Goal: Task Accomplishment & Management: Manage account settings

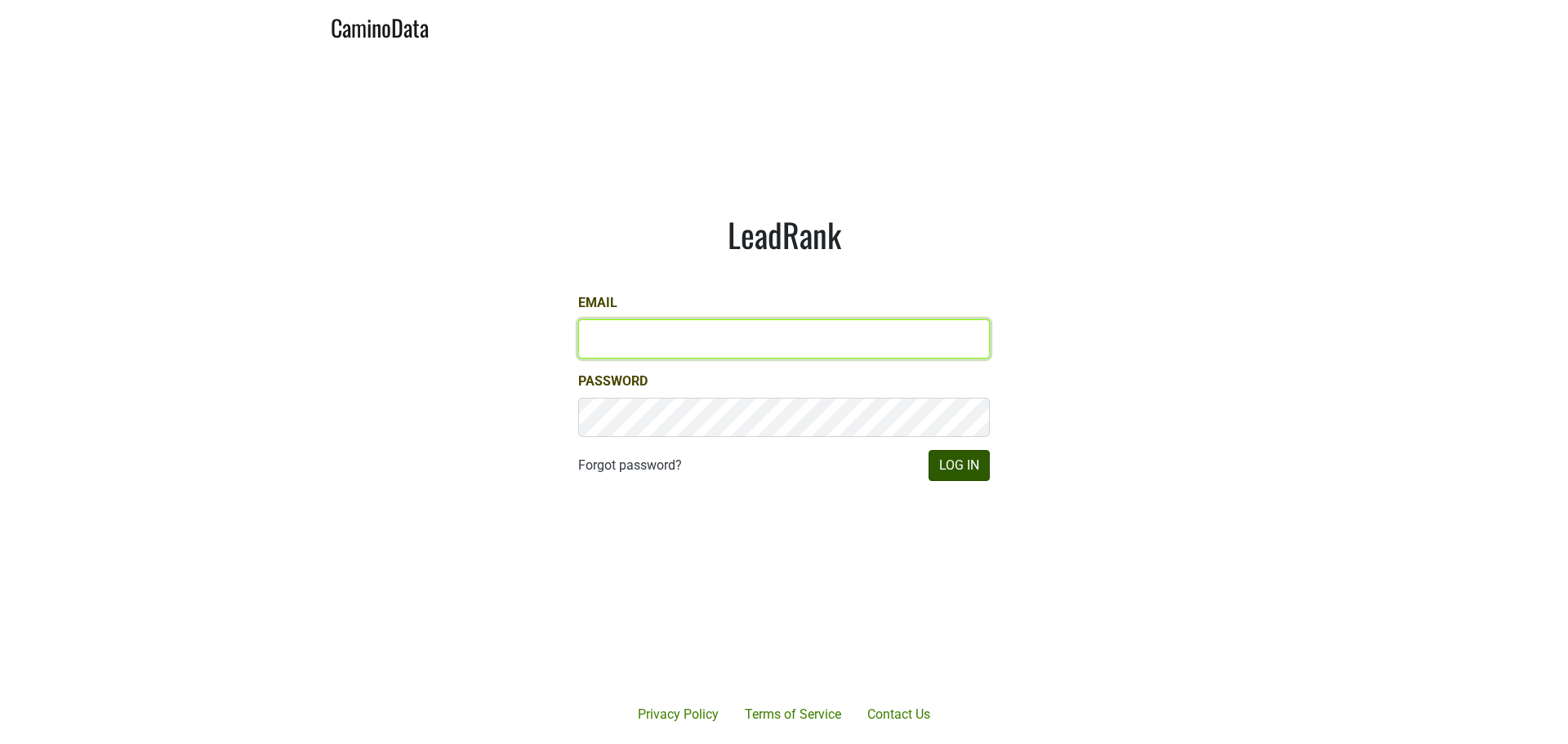
type input "[PERSON_NAME][EMAIL_ADDRESS][DOMAIN_NAME]"
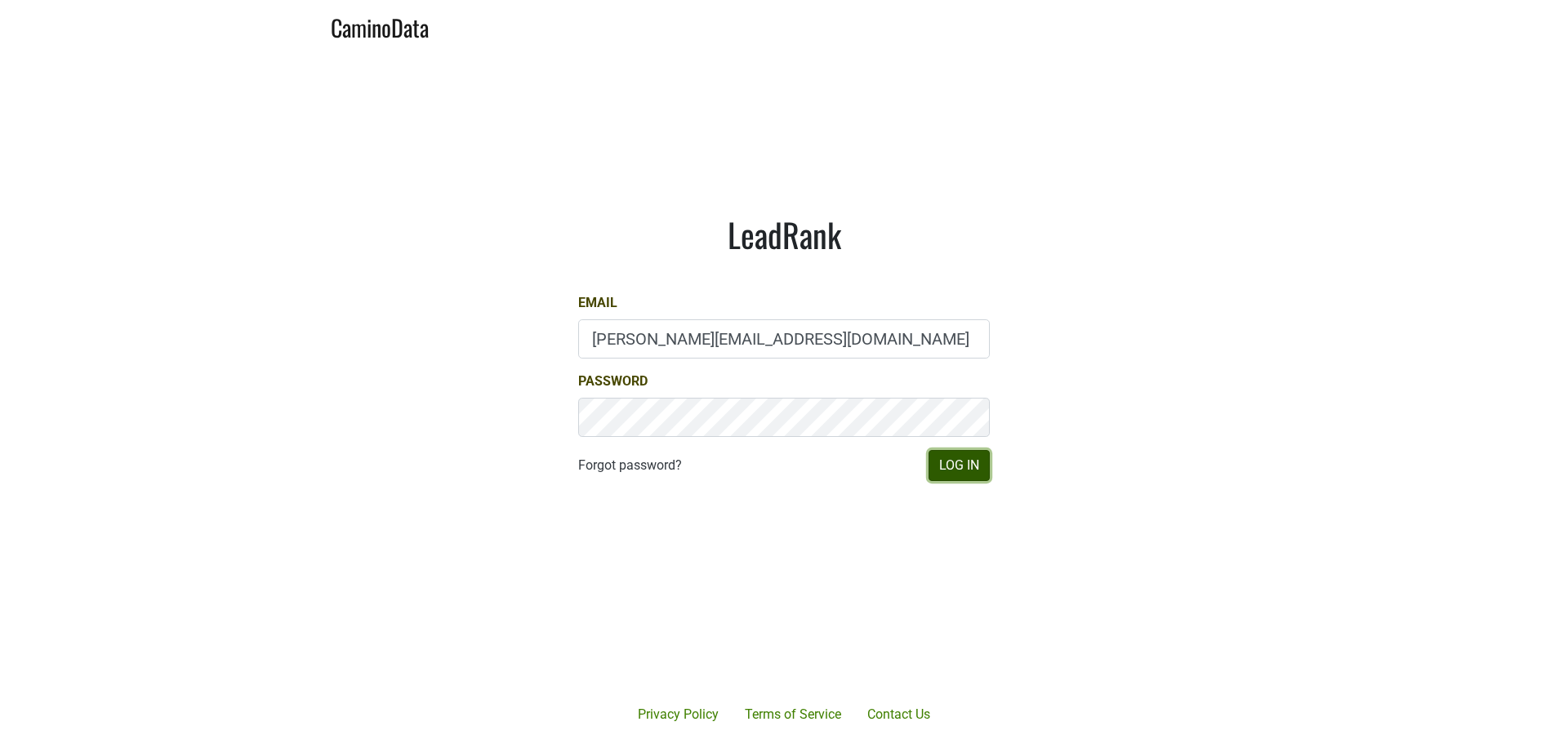
click at [976, 467] on button "Log In" at bounding box center [959, 466] width 61 height 31
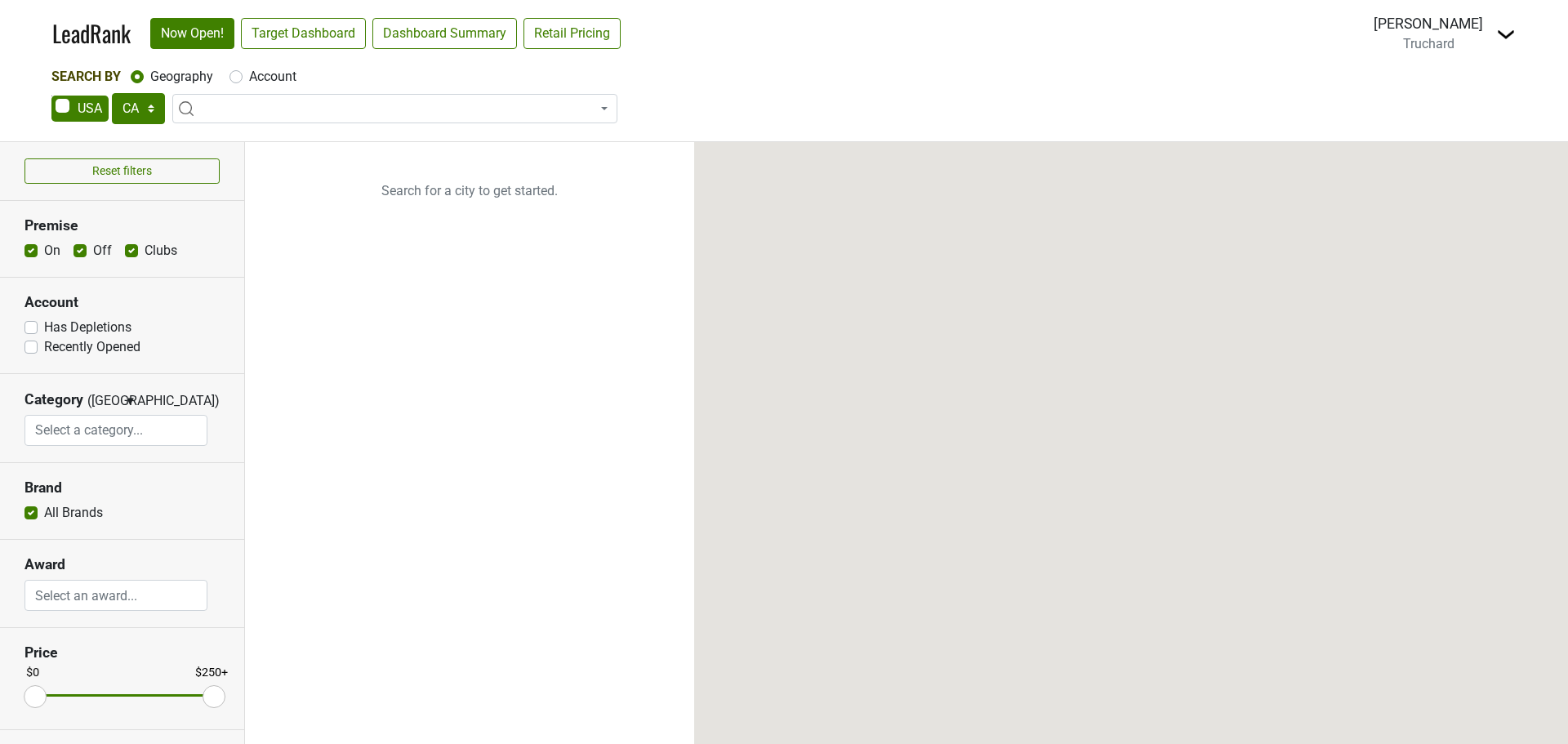
select select "CA"
select select
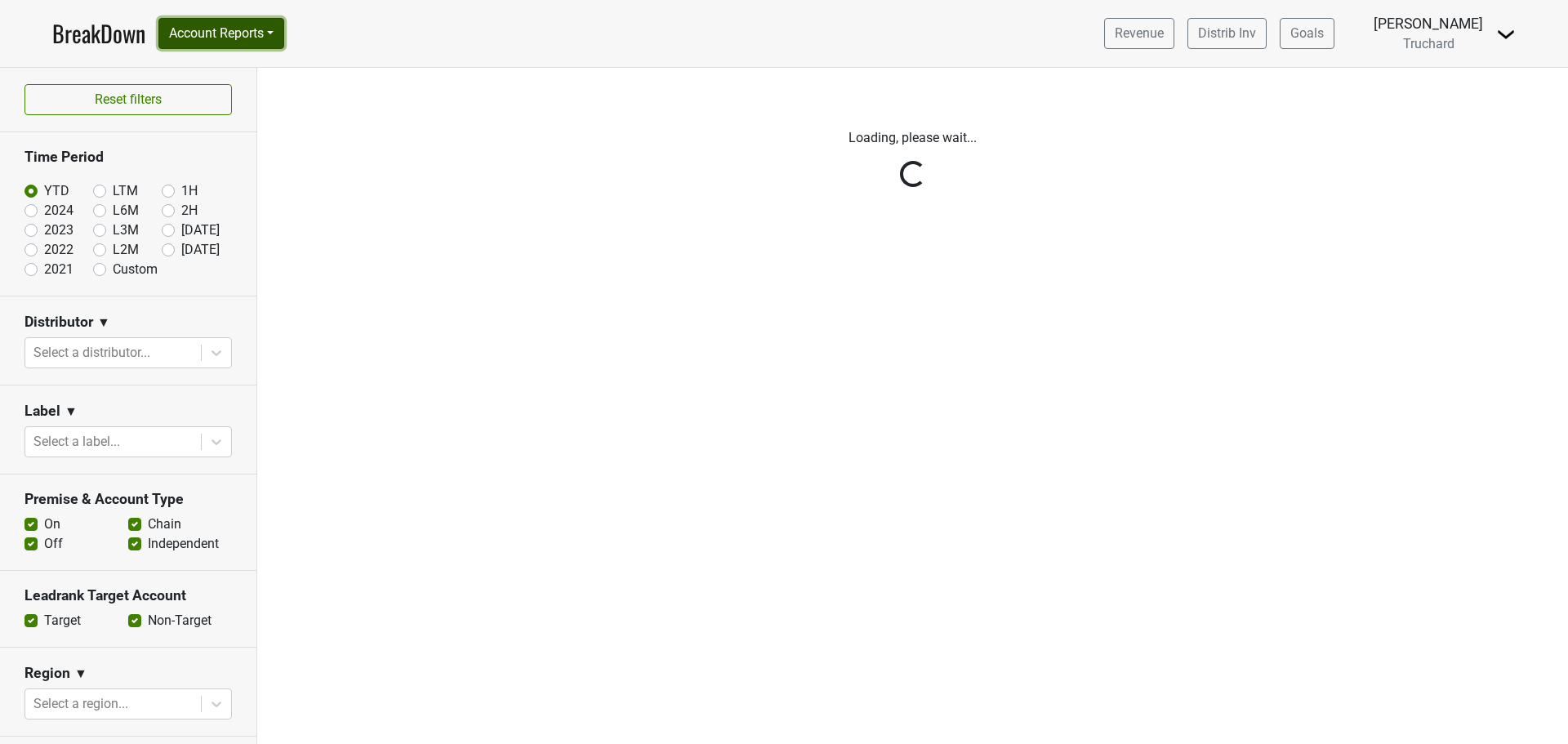
click at [270, 22] on button "Account Reports" at bounding box center [222, 33] width 126 height 31
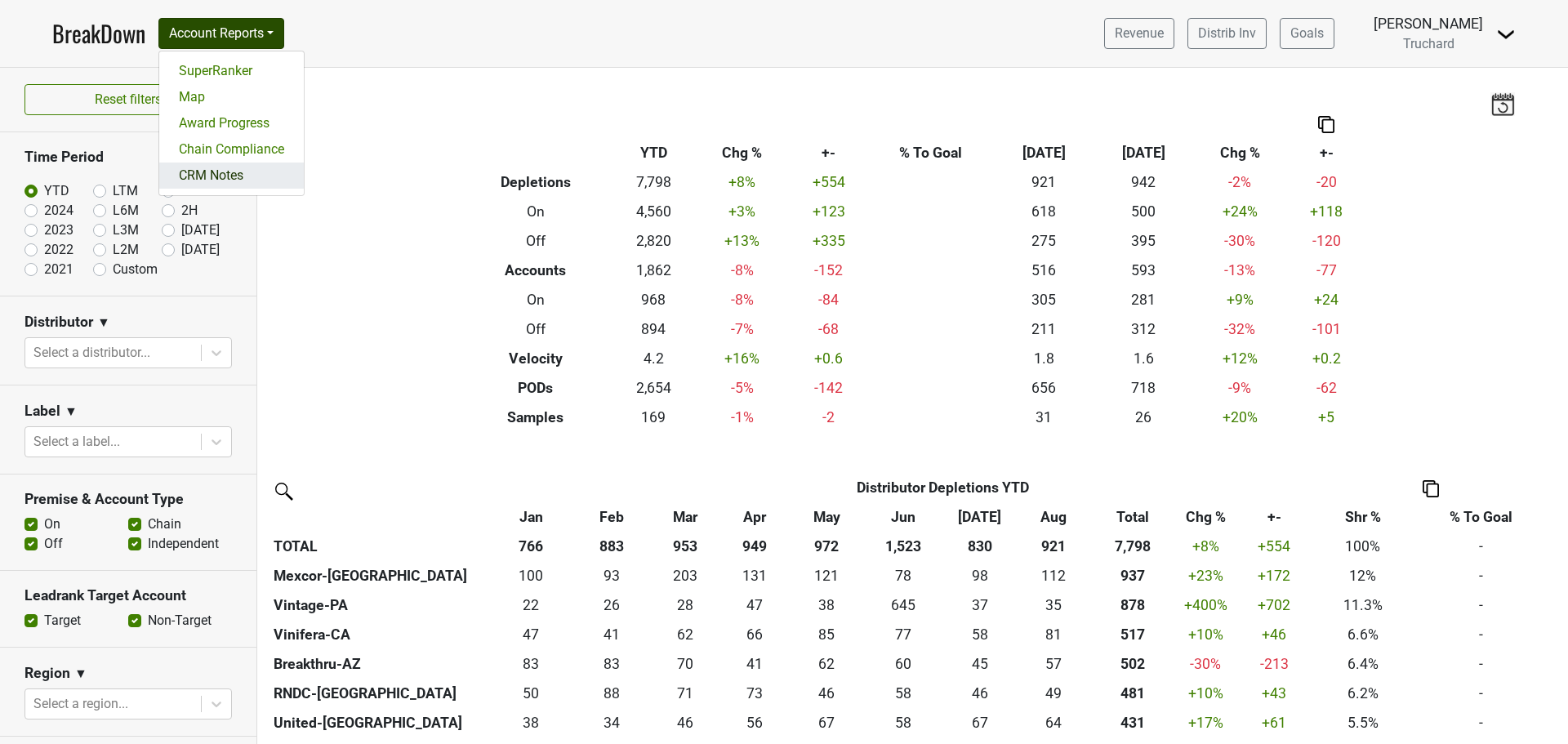
click at [239, 180] on link "CRM Notes" at bounding box center [231, 175] width 145 height 26
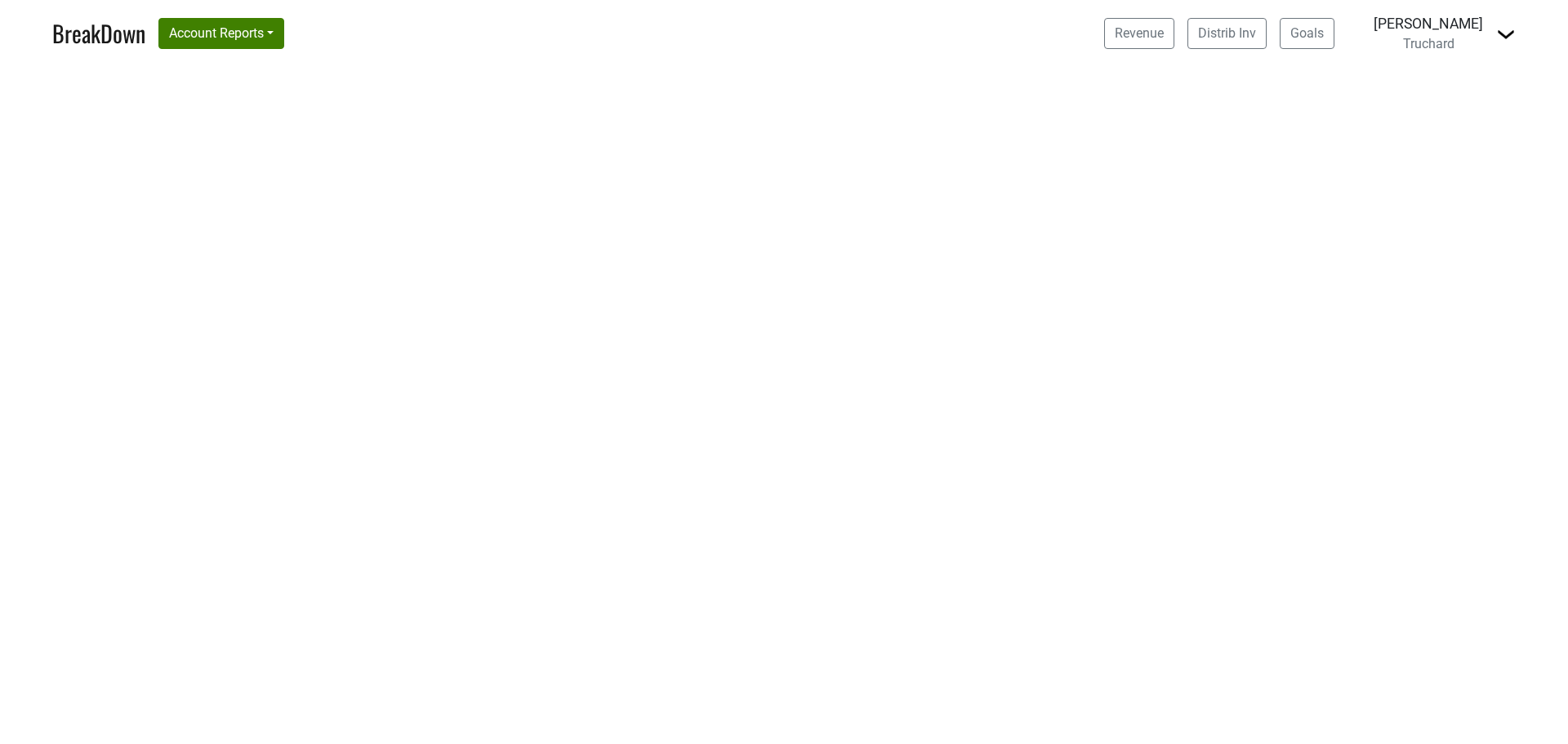
select select "CA"
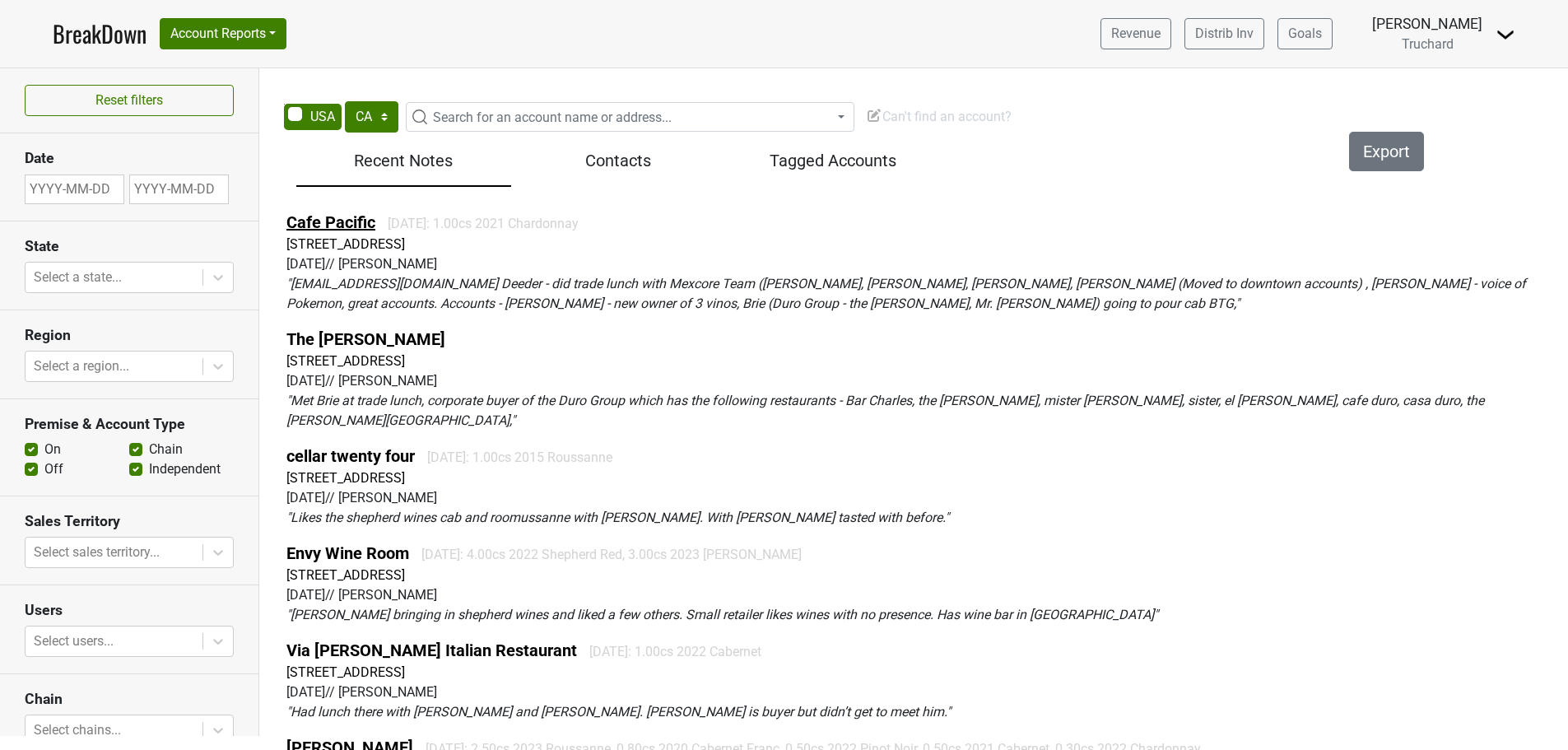
click at [366, 226] on link "Cafe Pacific" at bounding box center [331, 222] width 89 height 20
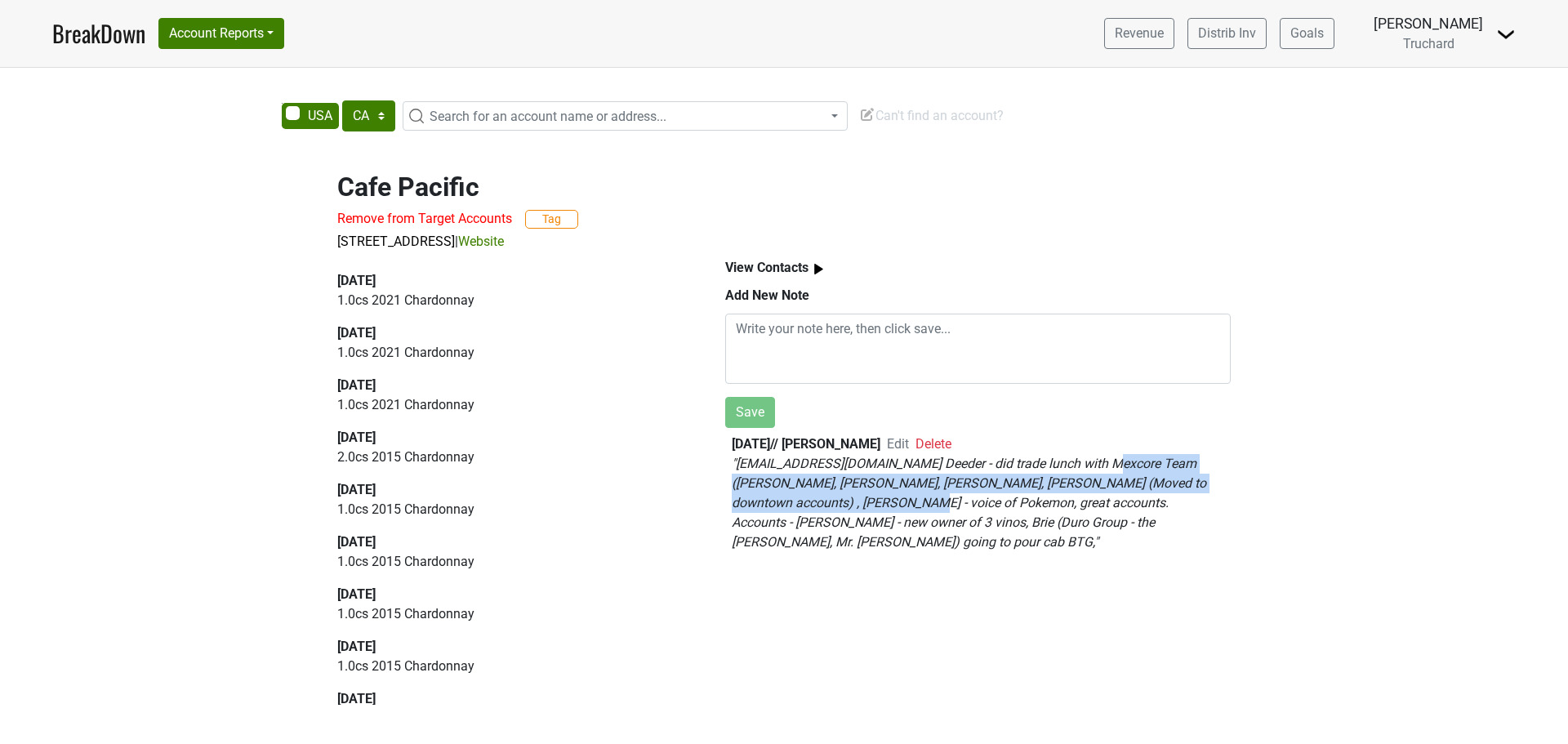
drag, startPoint x: 825, startPoint y: 496, endPoint x: 1110, endPoint y: 467, distance: 286.5
click at [1110, 467] on em "" cdieterk@msn.com Deeder - did trade lunch with Mexcore Team (Tina - New, Jeff…" at bounding box center [969, 503] width 475 height 94
copy em "(Tina - New, Jeff Irish, Diane Dildy, Sean (Moved to downtown accounts) , lee -…"
click at [381, 116] on select "AK AL AR AZ CA CO CT DC DE FL GA HI IA ID IL IN KS KY LA MA MD ME MI MN MO MS M…" at bounding box center [368, 116] width 53 height 31
select select "[GEOGRAPHIC_DATA]"
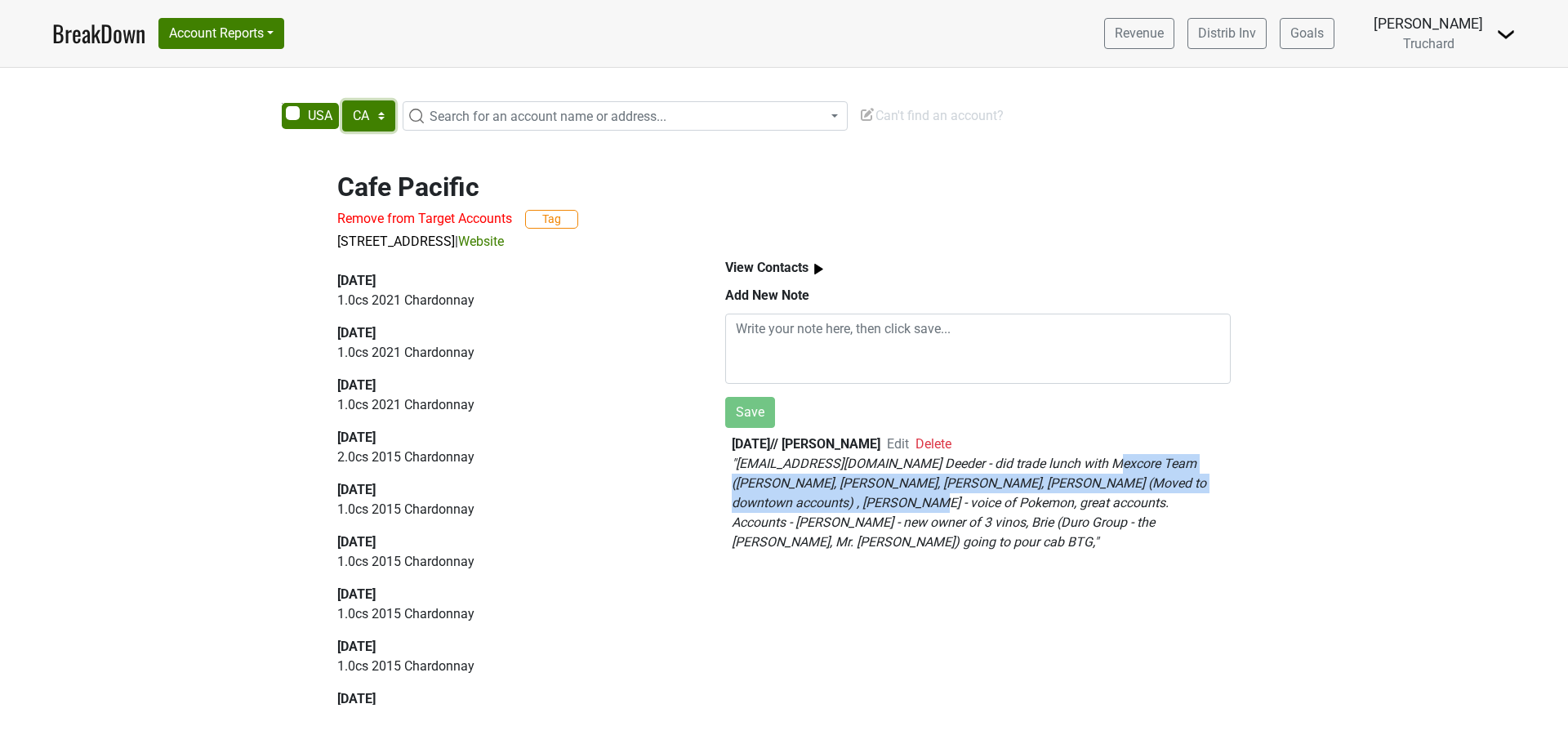
click at [342, 101] on select "AK AL AR AZ CA CO CT DC DE FL GA HI IA ID IL IN KS KY LA MA MD ME MI MN MO MS M…" at bounding box center [368, 116] width 53 height 31
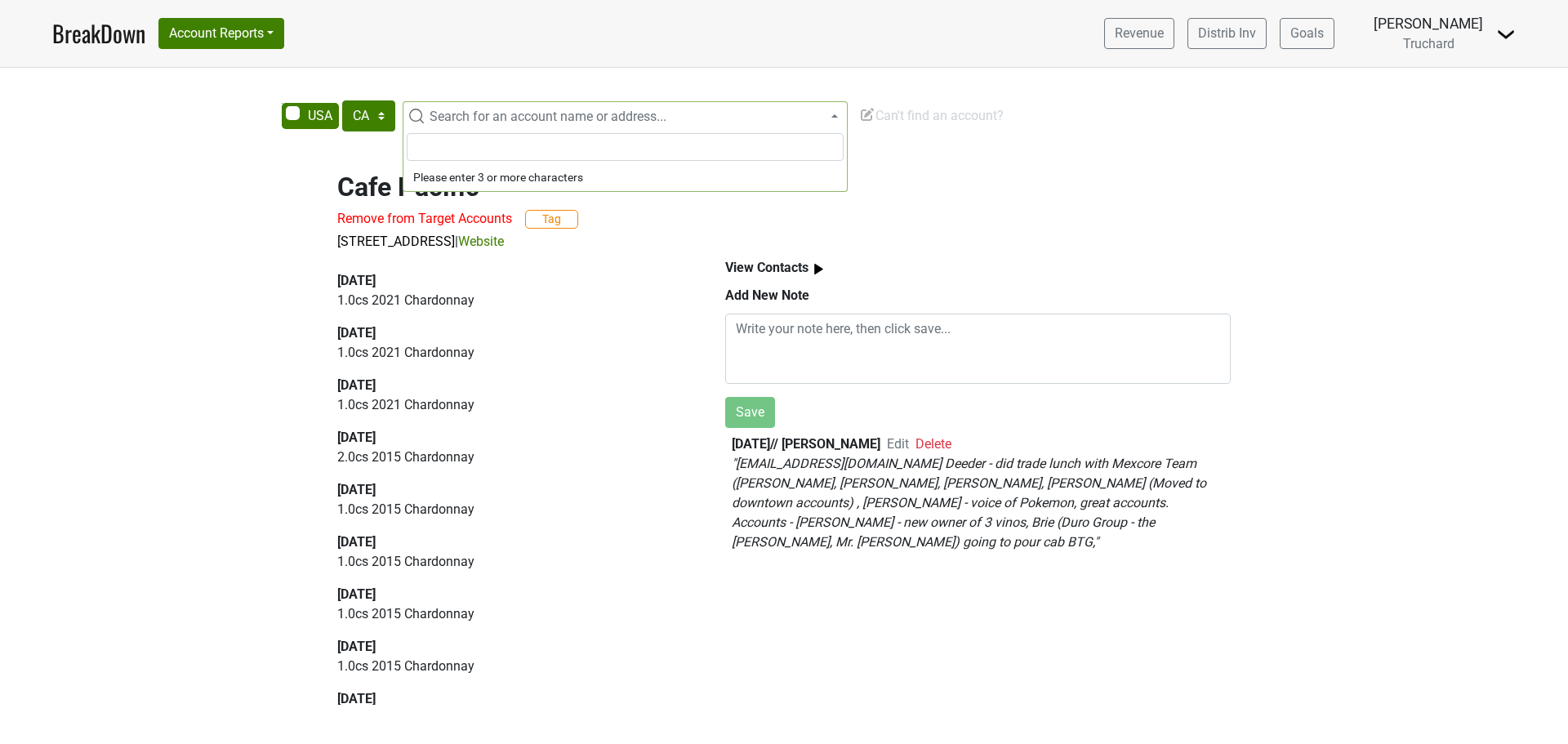
click at [535, 120] on span "Search for an account name or address..." at bounding box center [548, 116] width 237 height 15
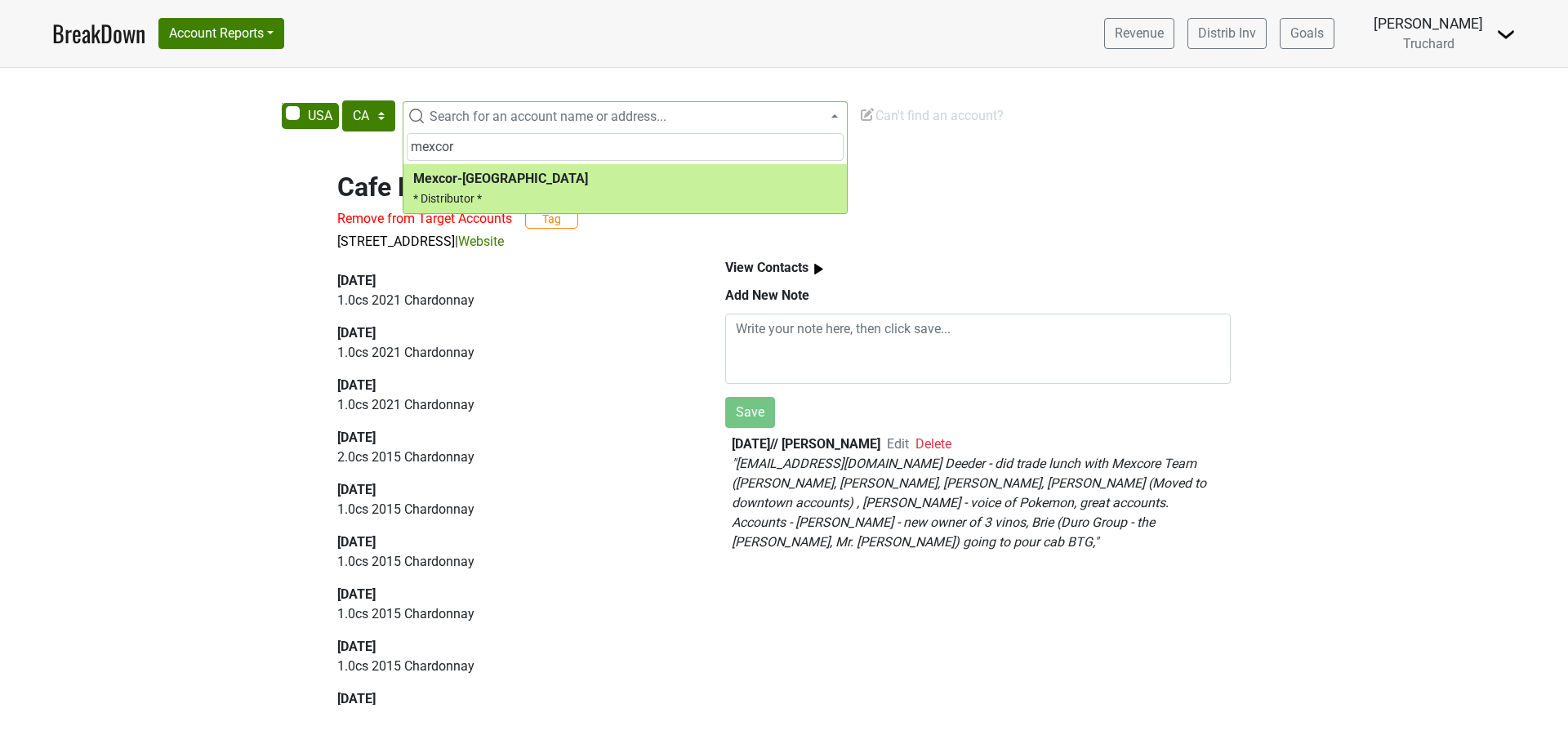
type input "mexcor"
select select "124457478"
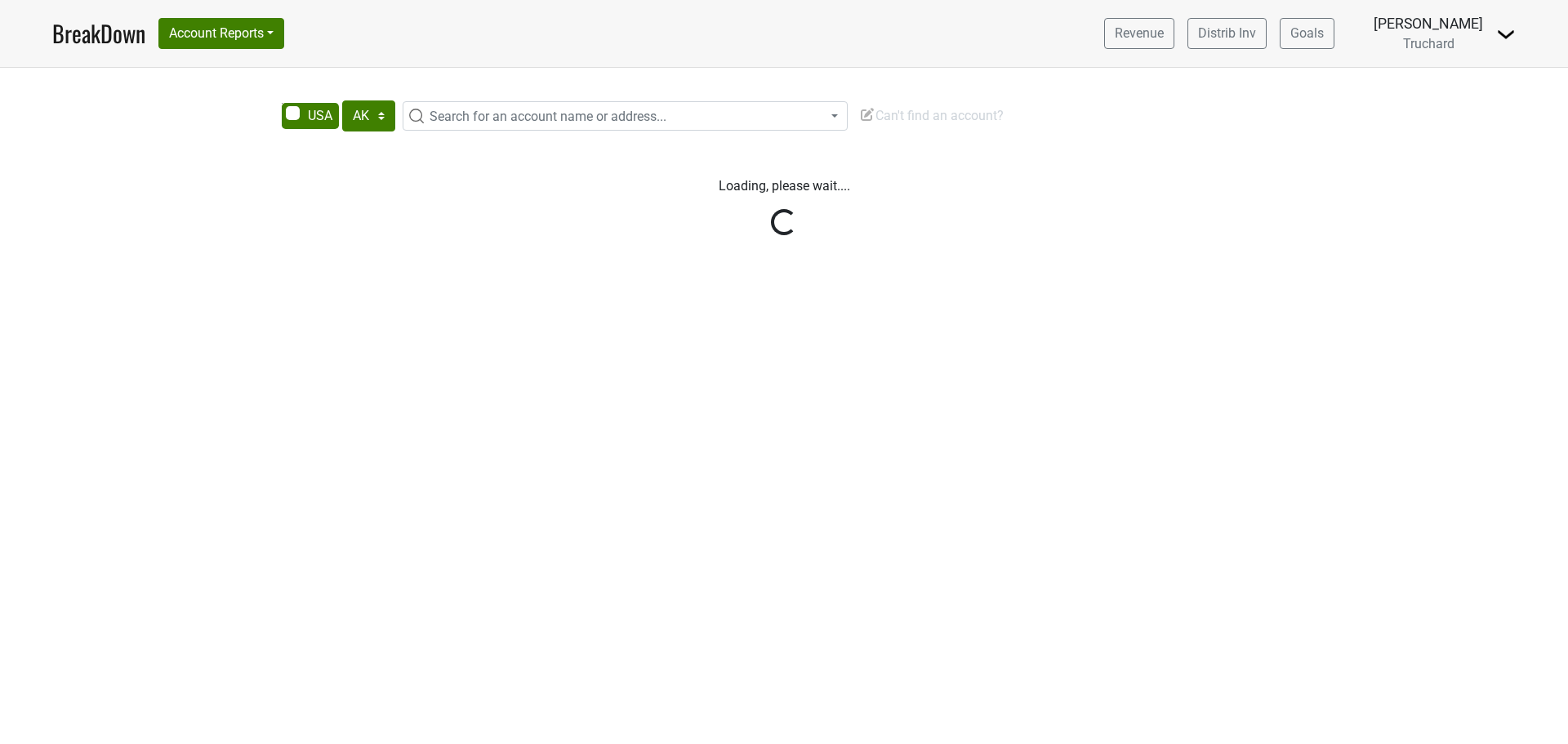
select select "[GEOGRAPHIC_DATA]"
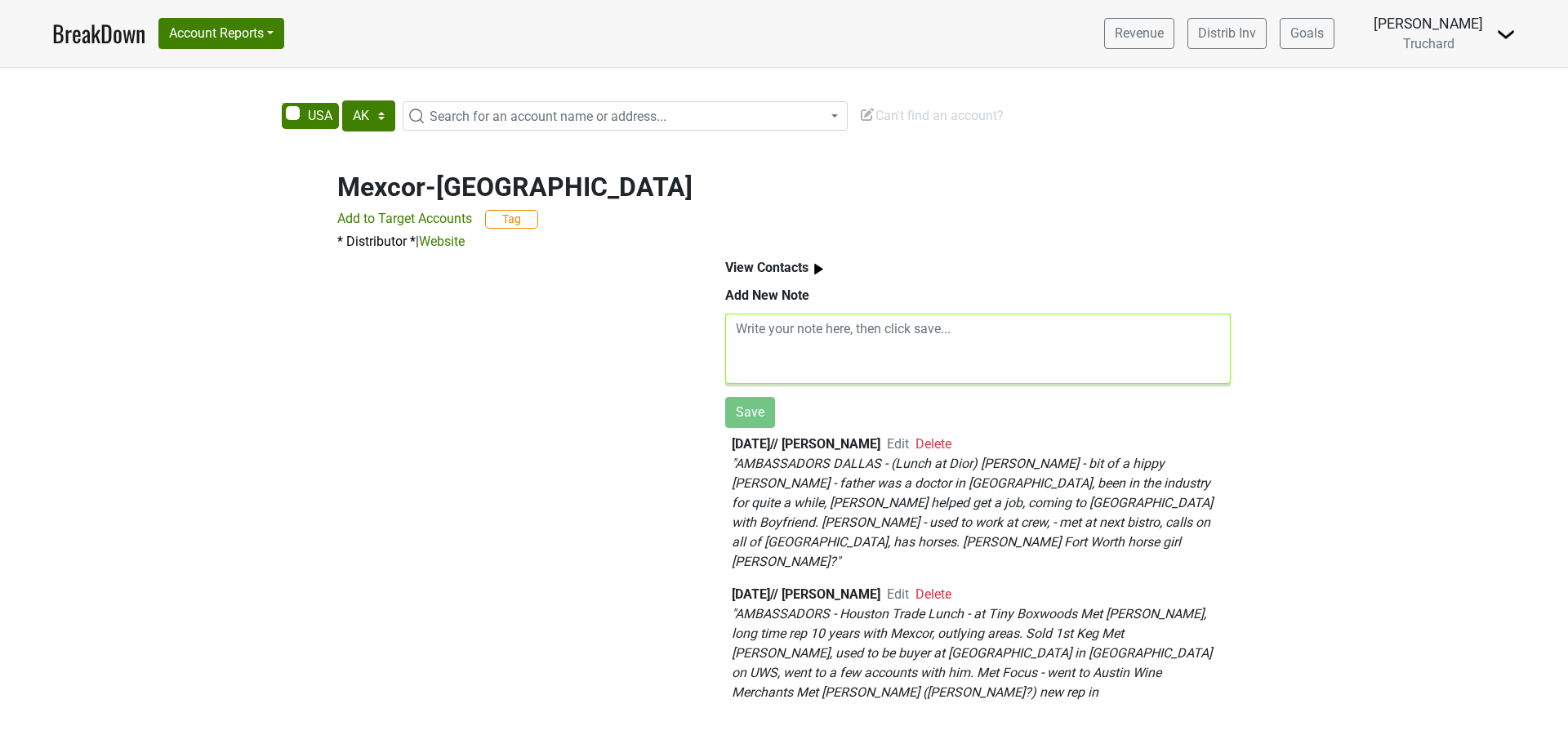
click at [950, 352] on textarea at bounding box center [977, 349] width 505 height 70
paste textarea "([PERSON_NAME], [PERSON_NAME], [PERSON_NAME], [PERSON_NAME] (Moved to downtown …"
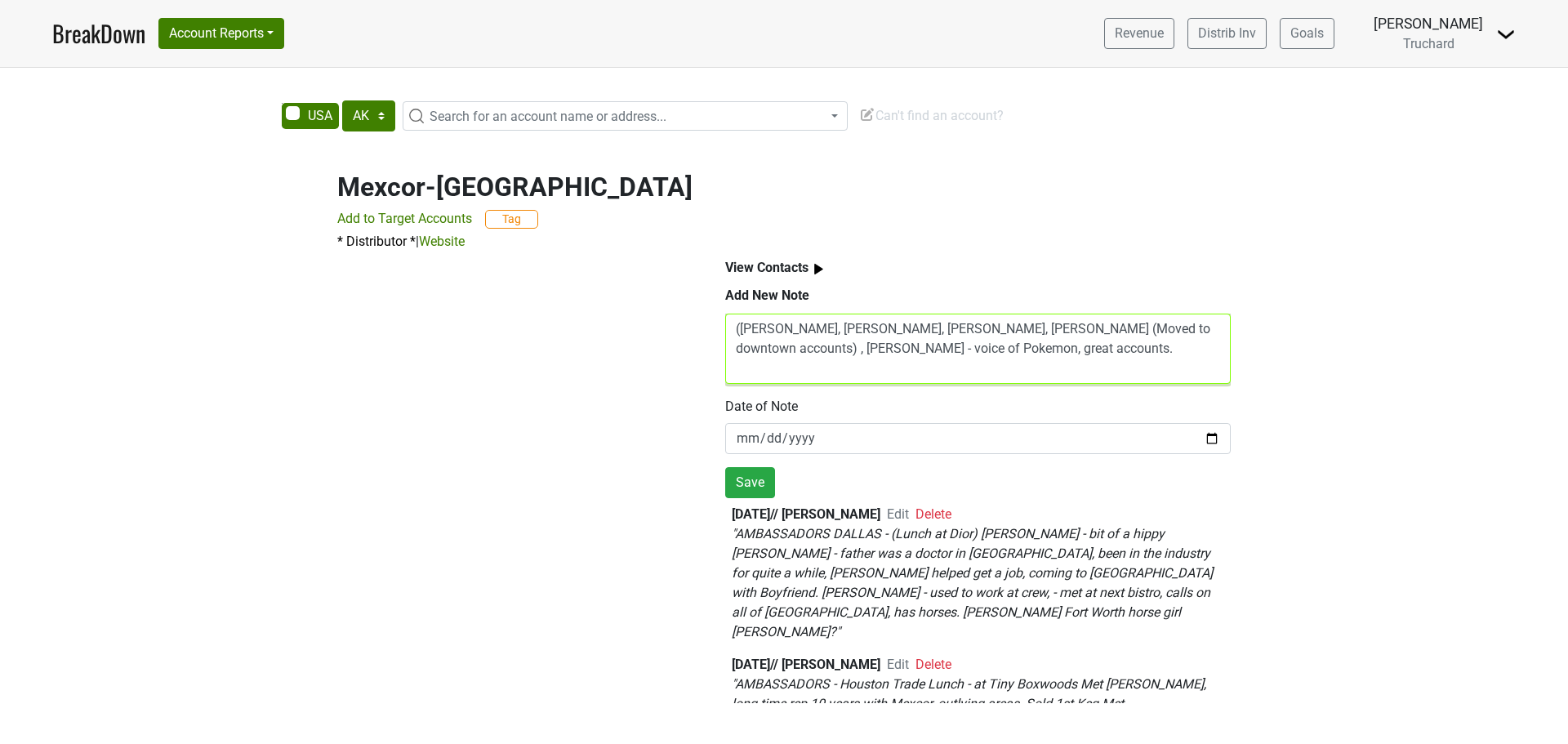
click at [734, 331] on textarea "(Tina - New, Jeff Irish, Diane Dildy, Sean (Moved to downtown accounts) , lee -…" at bounding box center [977, 349] width 505 height 70
click at [1058, 322] on textarea "AMBASSADORS - DALLAS (Tina - New, Jeff Irish, Diane Dildy, Sean (Moved to downt…" at bounding box center [977, 349] width 505 height 70
click at [1112, 336] on textarea "AMBASSADORS - DALLAS (Tina - New, Jeff Irish, DianA Dildy, Sean (Moved to downt…" at bounding box center [977, 349] width 505 height 70
type textarea "AMBASSADORS - DALLAS (Tina - New, Jeff Irish, DianA Dildy, Sean (Moved to downt…"
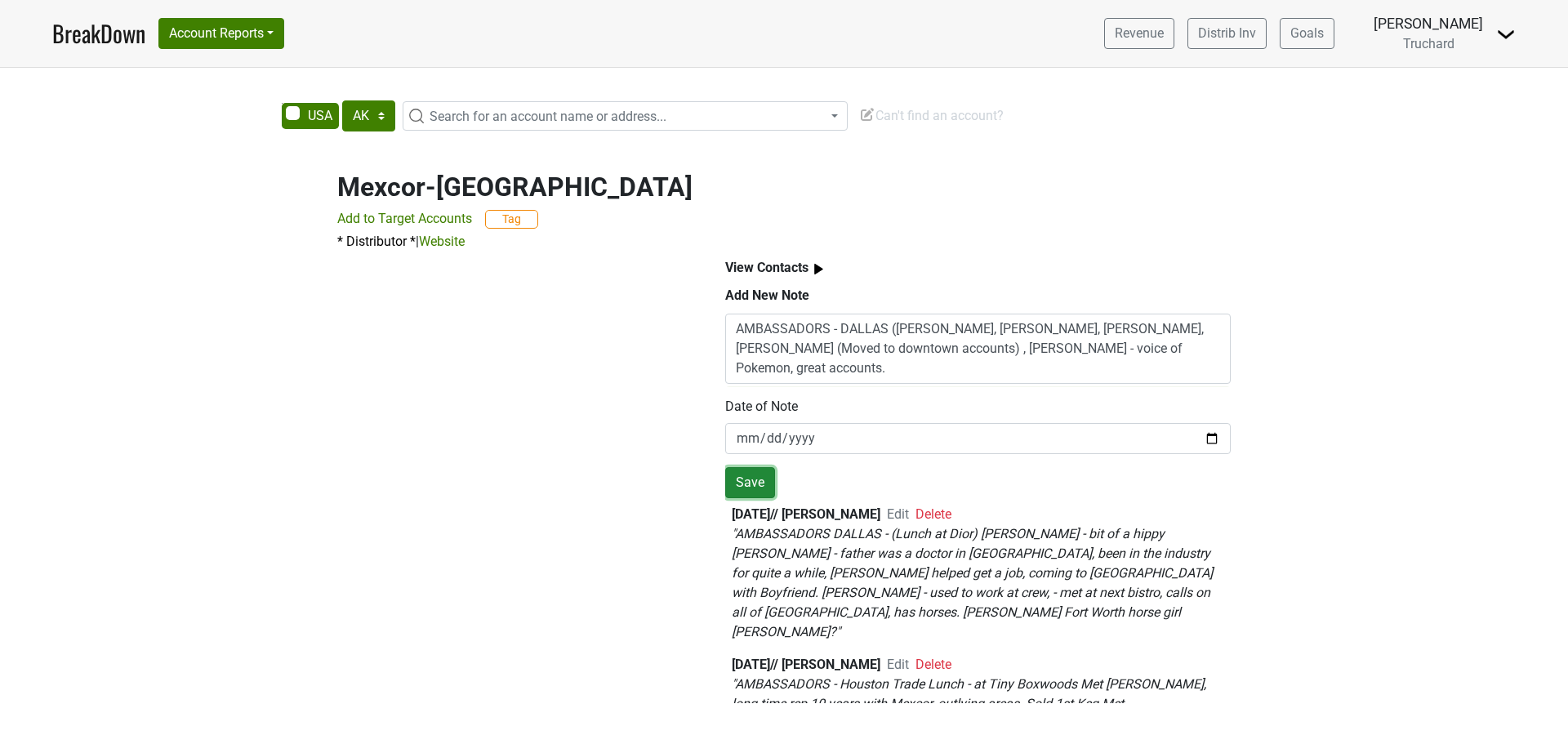
click at [766, 478] on button "Save" at bounding box center [749, 483] width 50 height 31
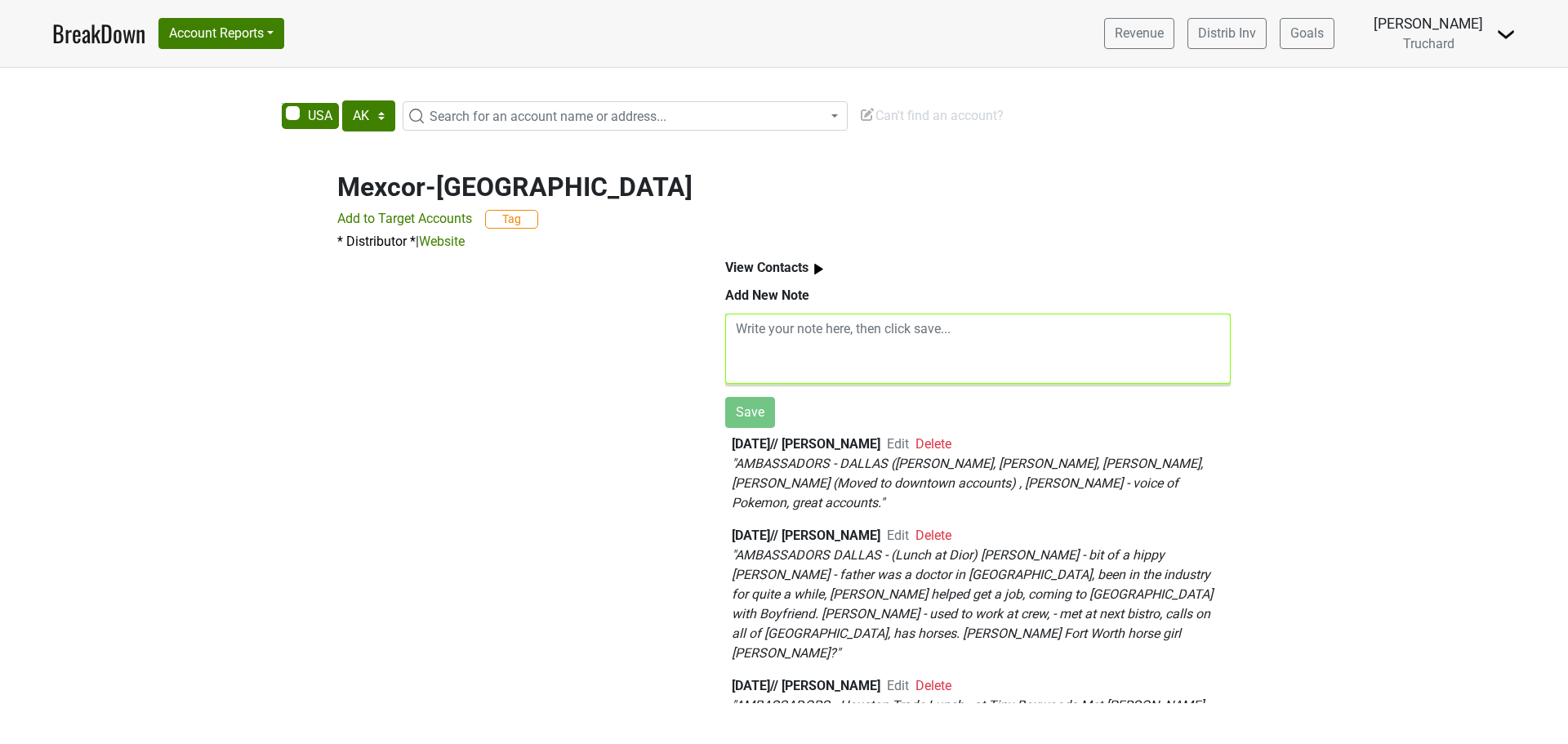
click at [805, 356] on textarea at bounding box center [977, 349] width 505 height 70
type textarea "a"
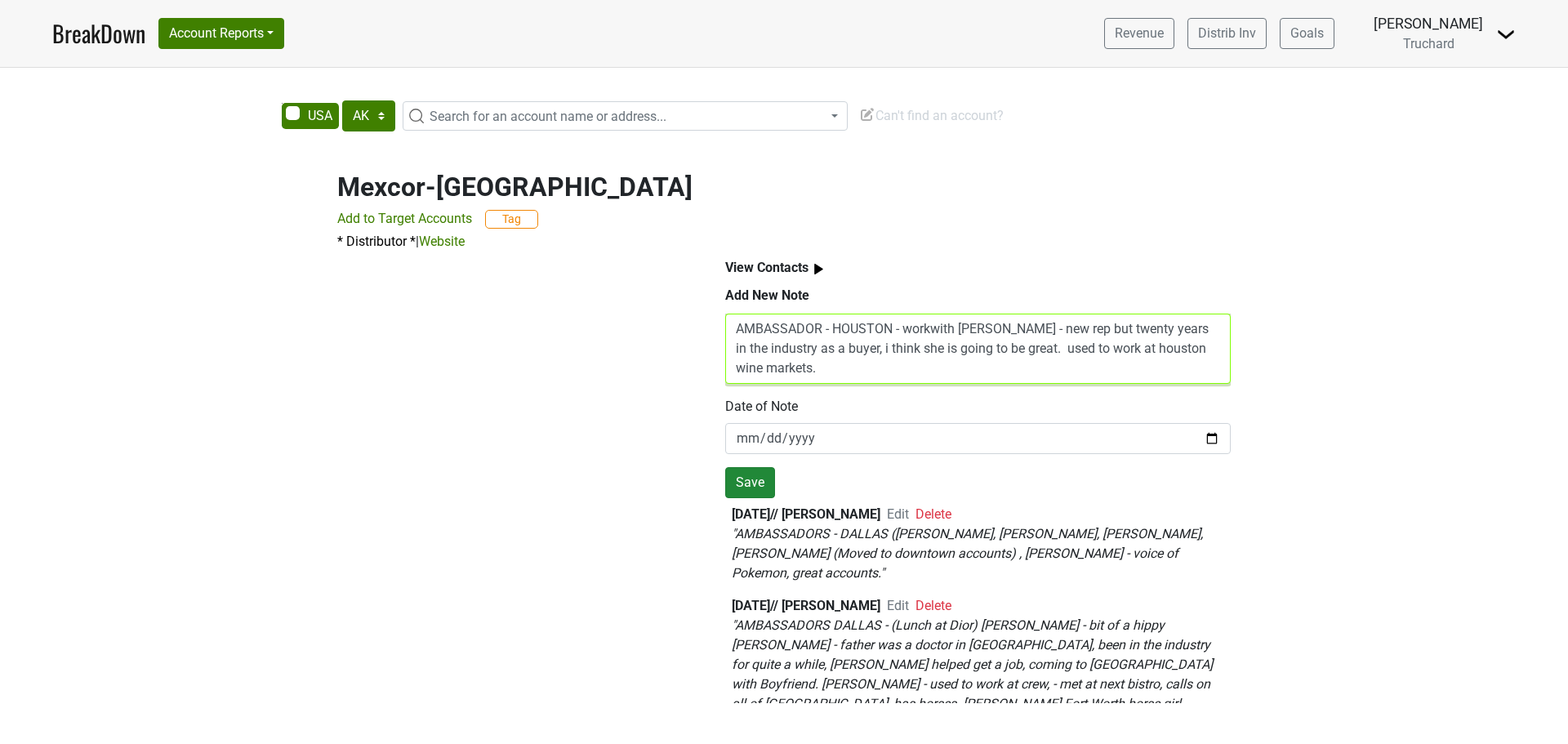
type textarea "AMBASSADOR - HOUSTON - workwith Chrissanna - new rep but twenty years in the in…"
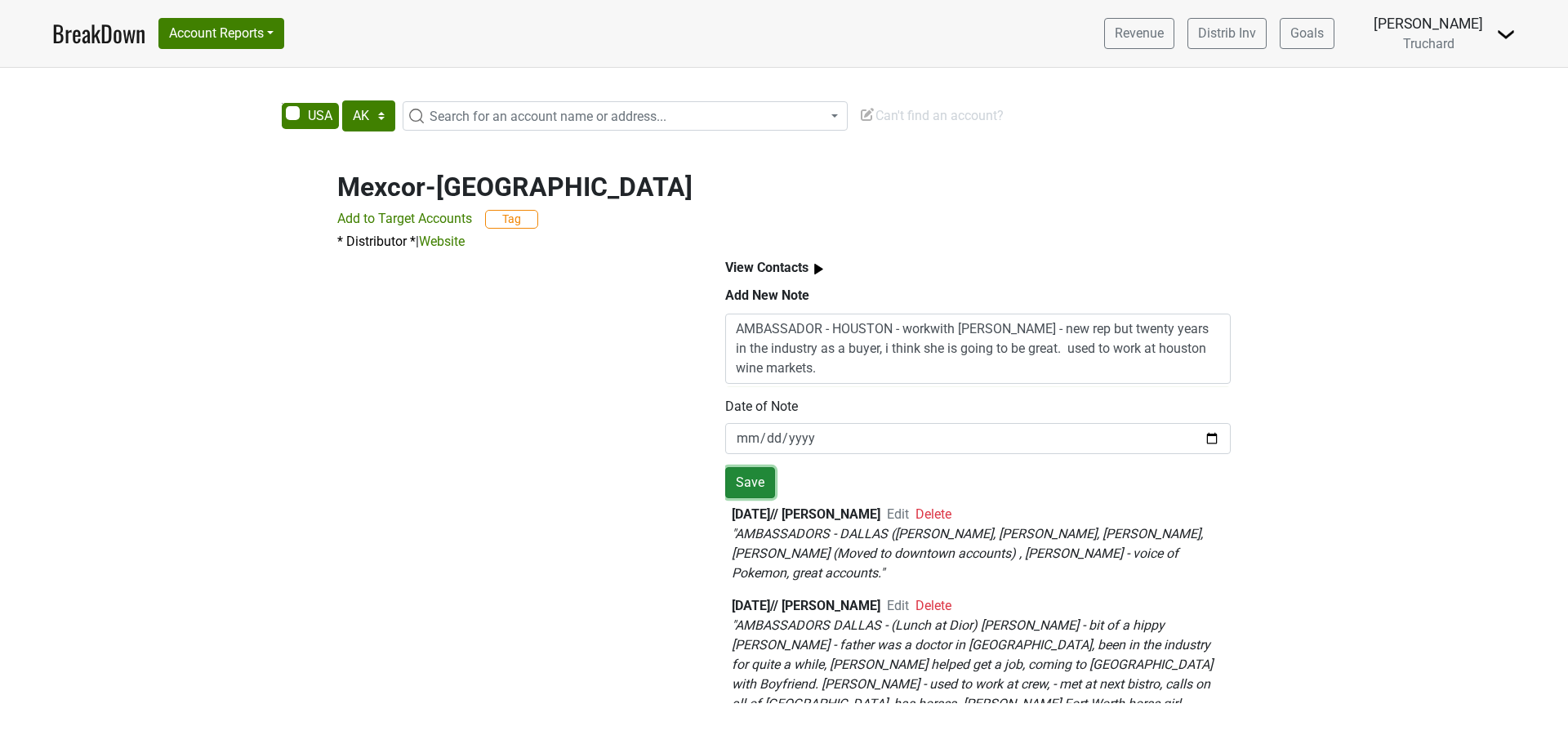
click at [733, 475] on button "Save" at bounding box center [749, 483] width 50 height 31
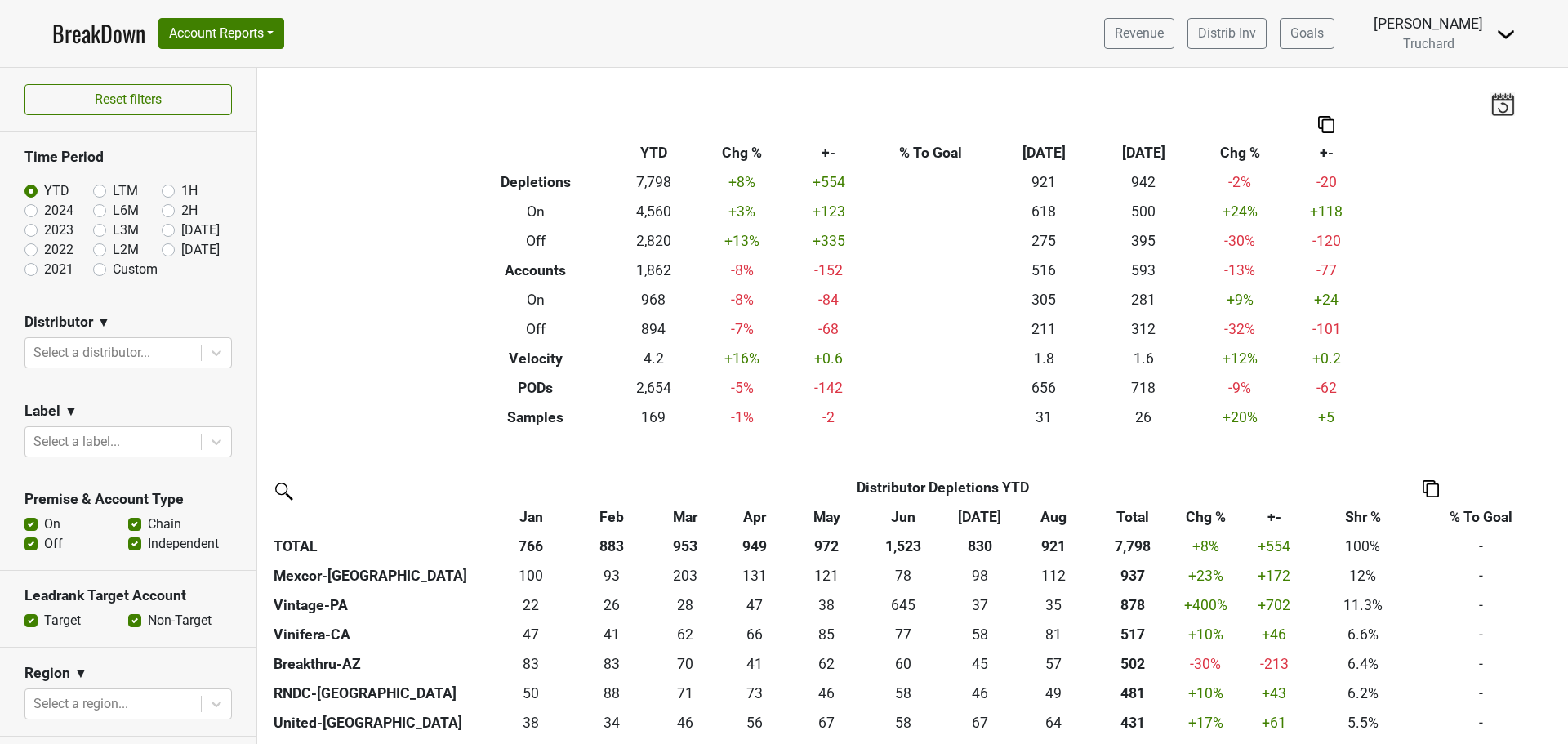
click at [181, 249] on label "Sep '25" at bounding box center [200, 250] width 39 height 20
click at [162, 249] on input "Sep '25" at bounding box center [195, 249] width 66 height 16
radio input "true"
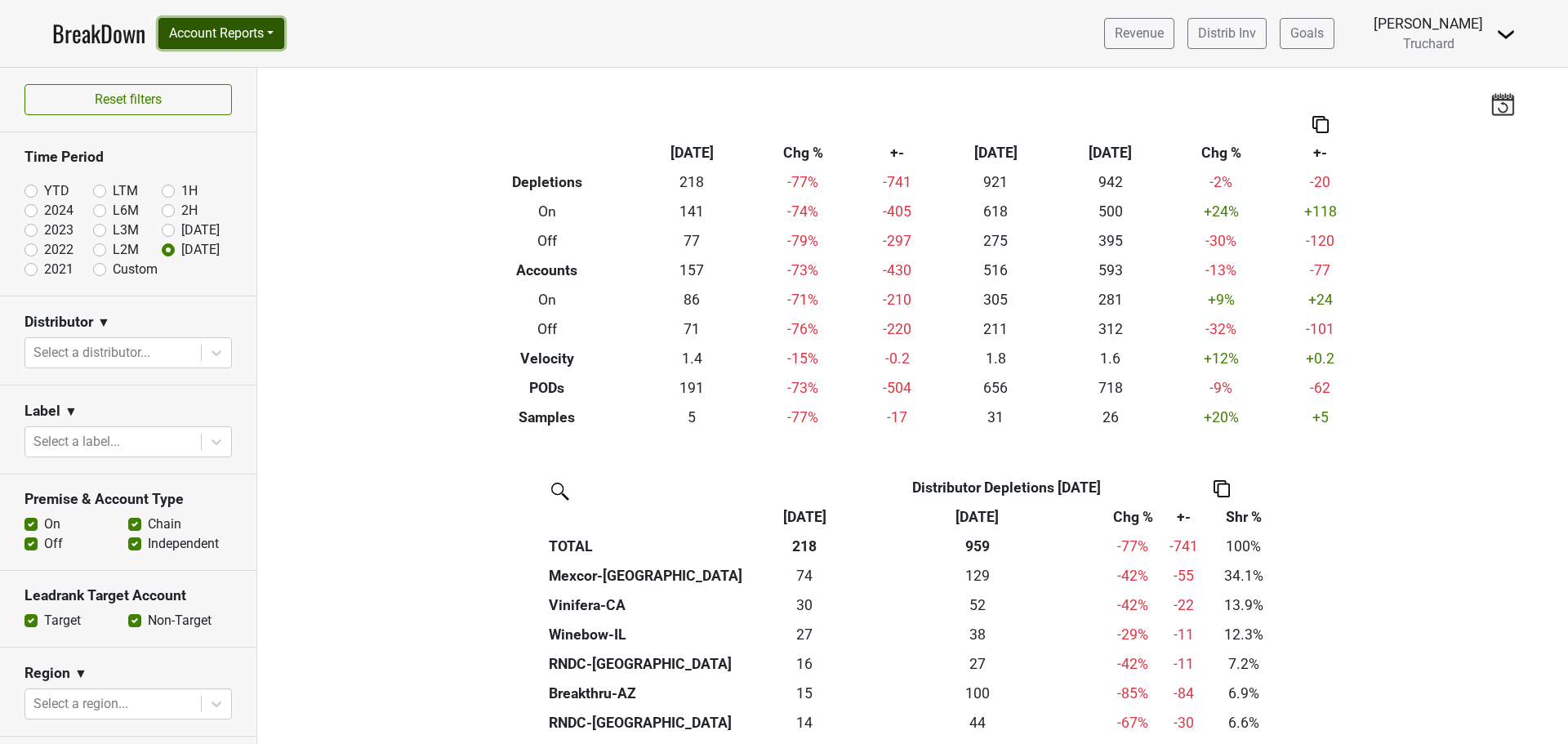
click at [258, 25] on button "Account Reports" at bounding box center [222, 33] width 126 height 31
click at [261, 69] on link "SuperRanker" at bounding box center [231, 70] width 145 height 26
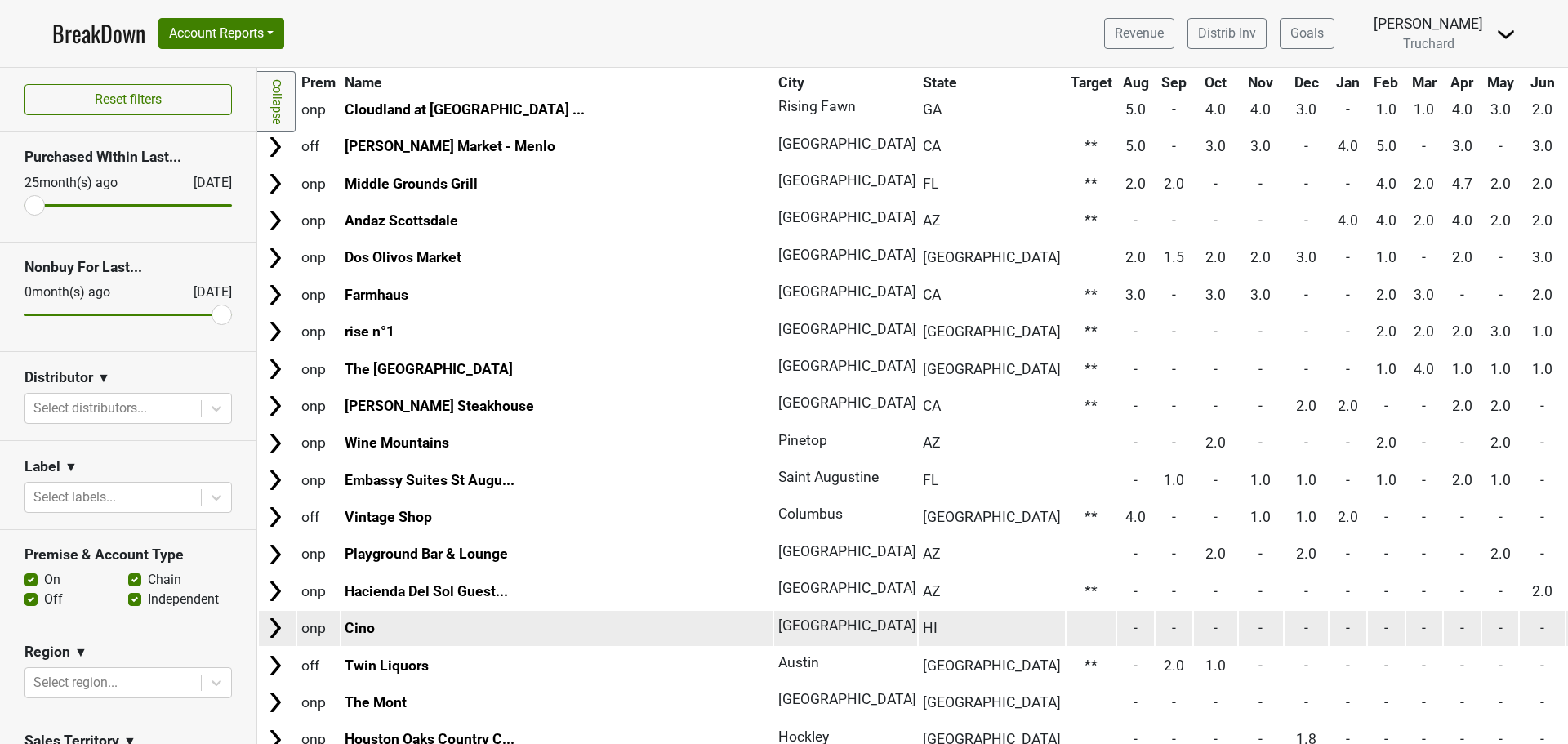
scroll to position [1144, 0]
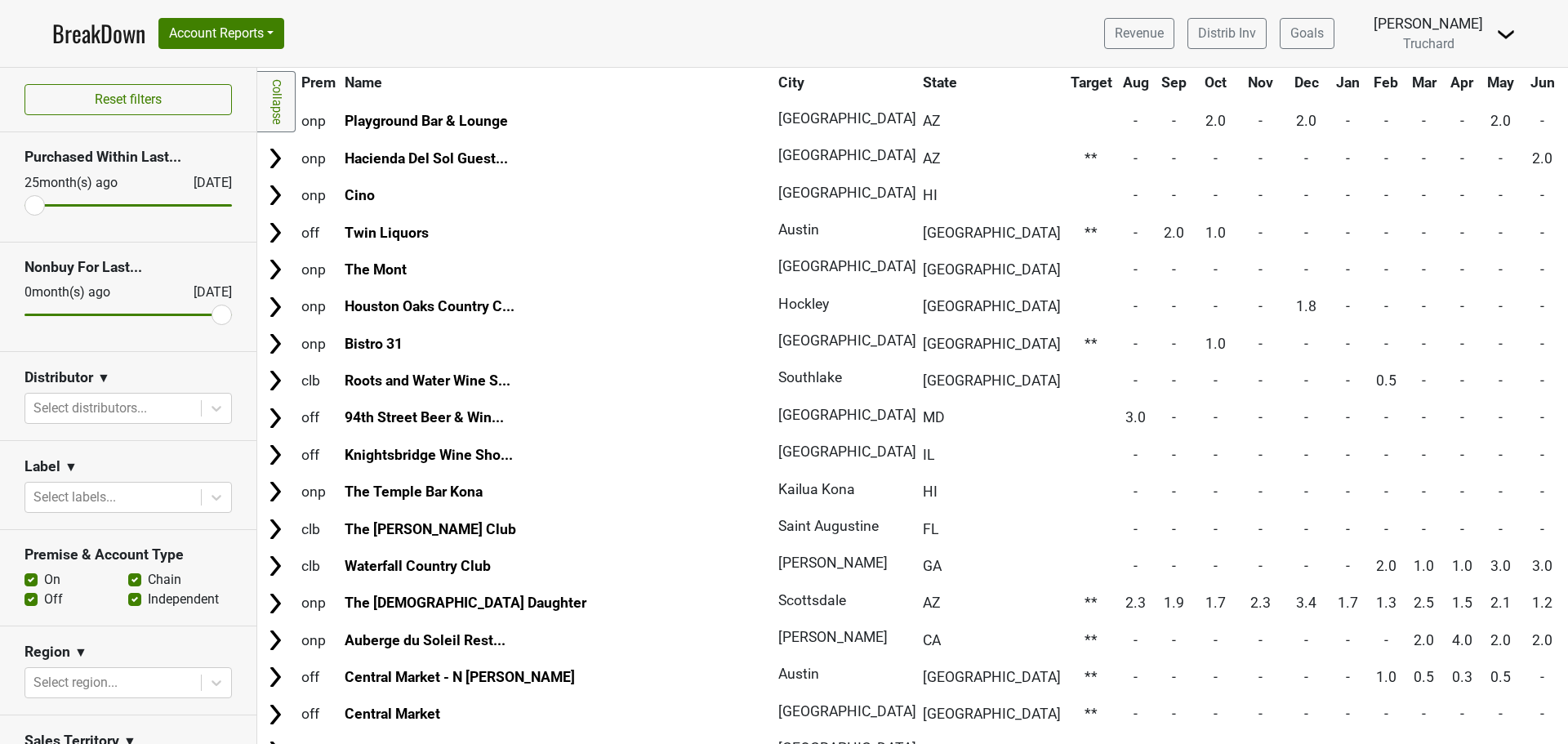
drag, startPoint x: 927, startPoint y: 730, endPoint x: 938, endPoint y: 730, distance: 11.0
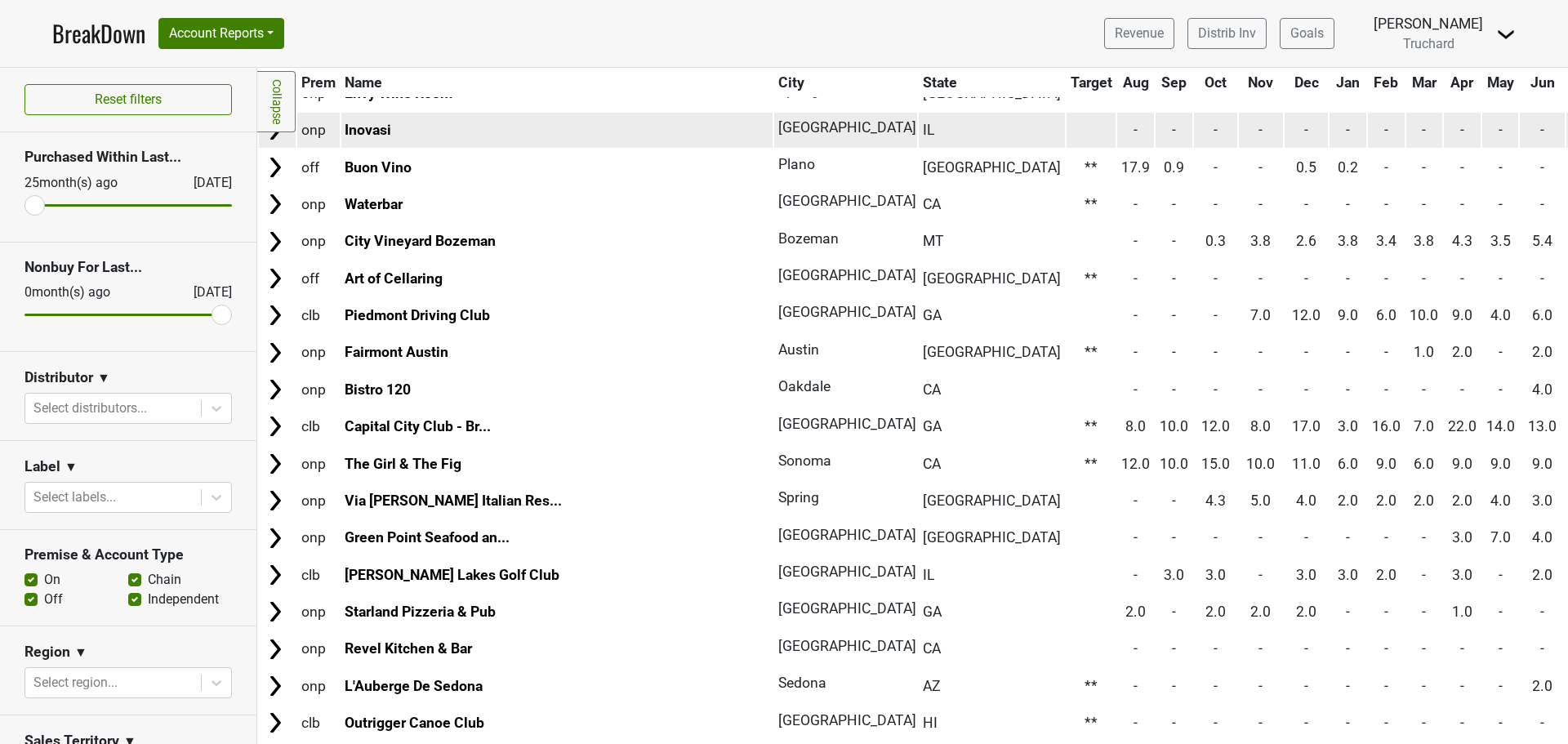
scroll to position [0, 0]
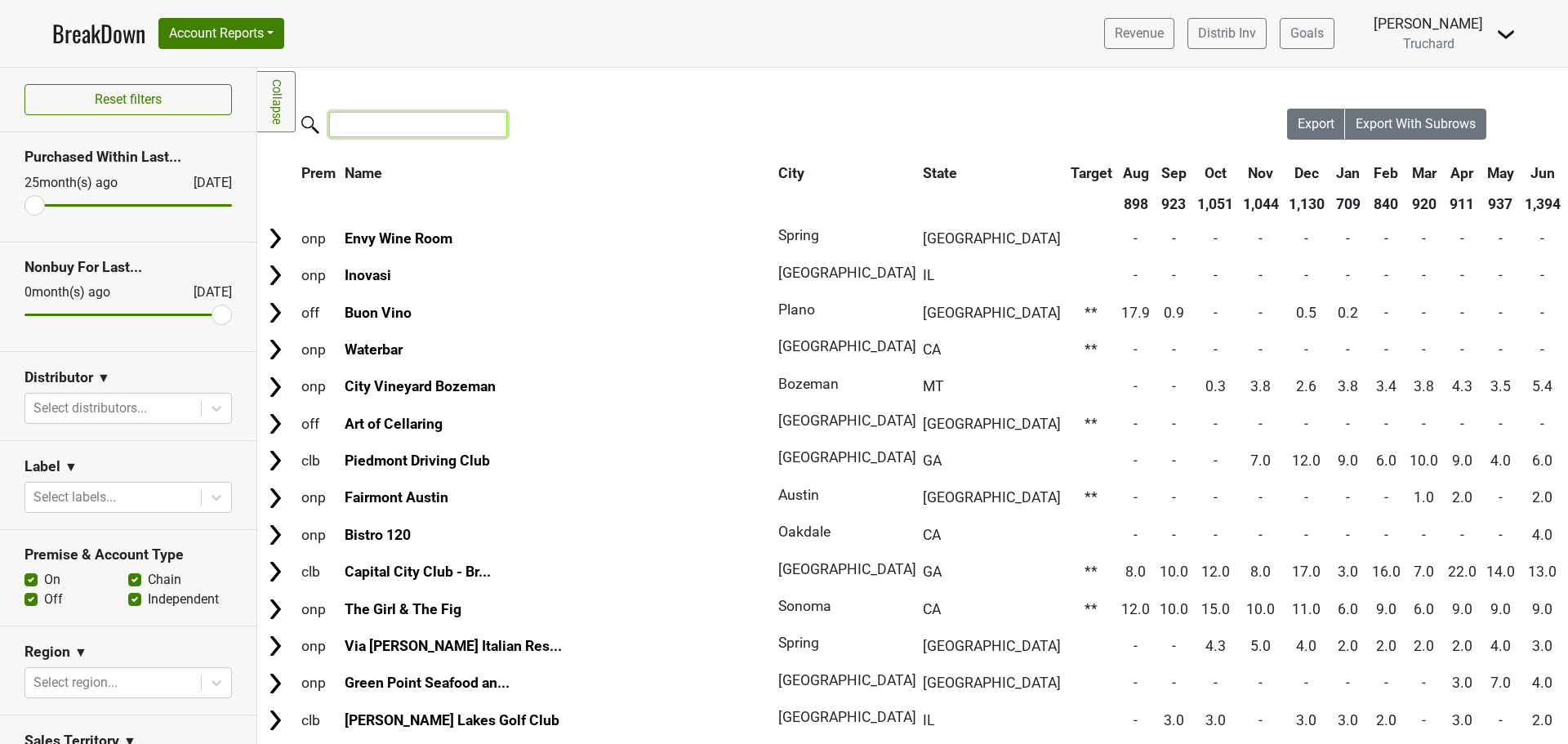
click at [386, 117] on input "search" at bounding box center [419, 124] width 178 height 25
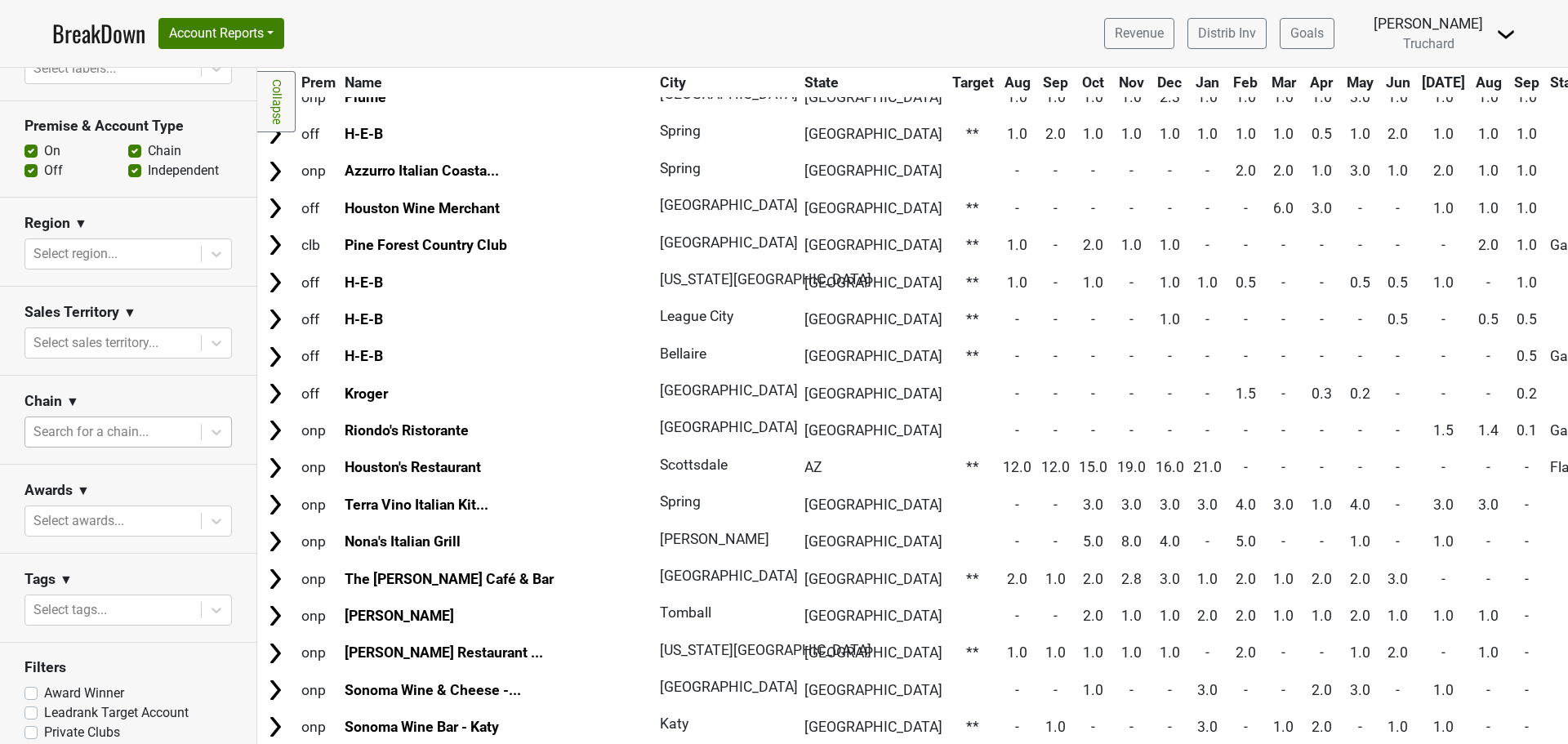
scroll to position [438, 0]
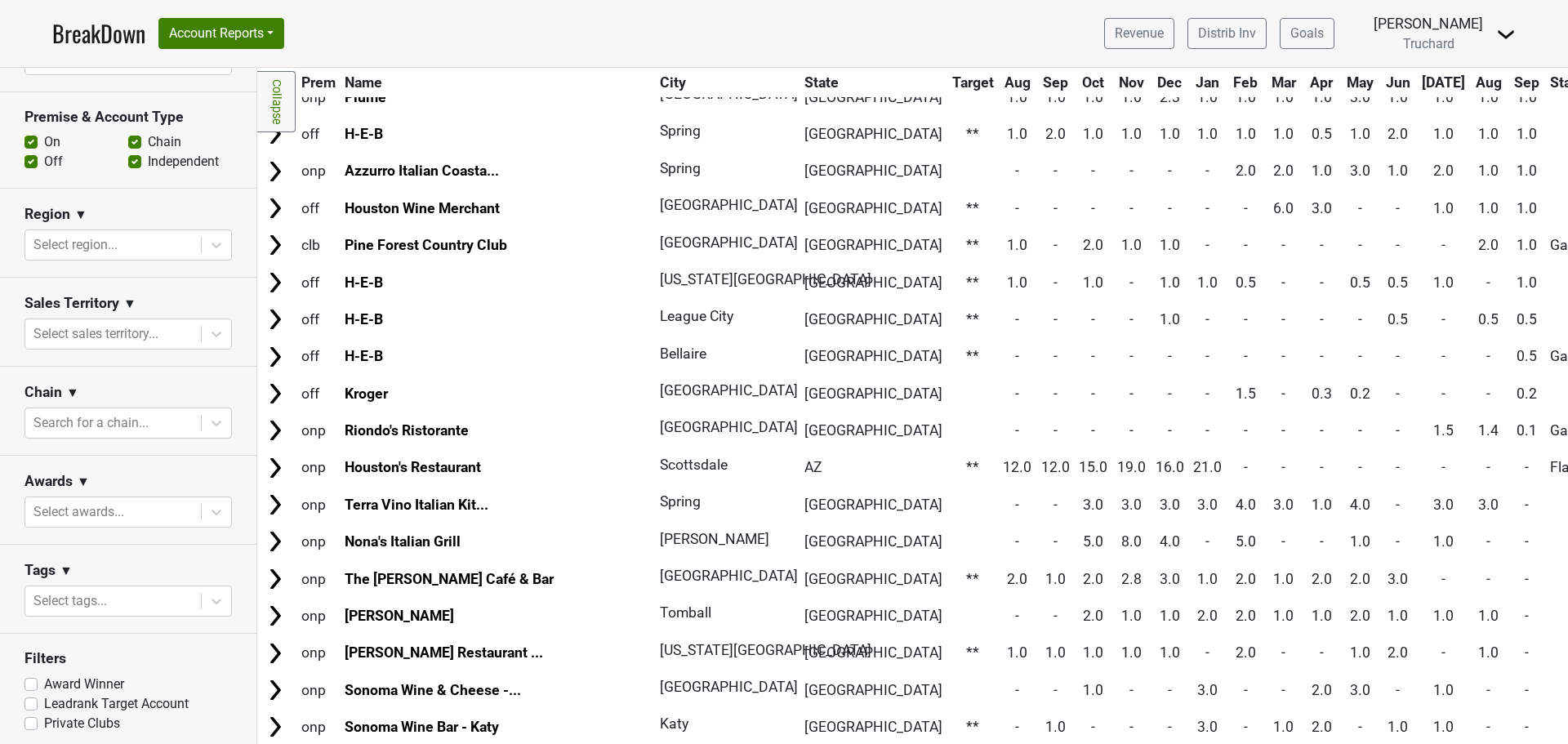
type input "[GEOGRAPHIC_DATA]"
